Goal: Find specific page/section: Find specific page/section

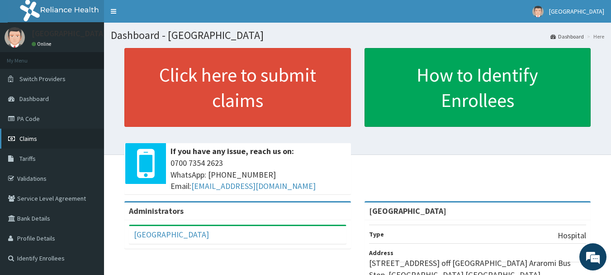
click at [43, 140] on link "Claims" at bounding box center [52, 138] width 104 height 20
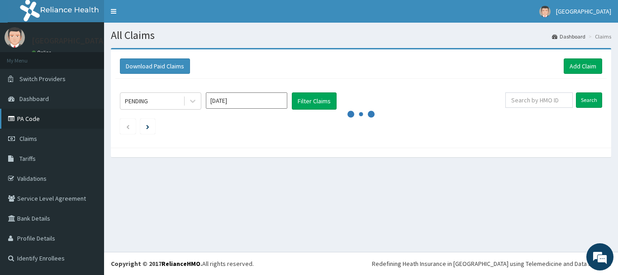
click at [32, 120] on link "PA Code" at bounding box center [52, 119] width 104 height 20
